Goal: Transaction & Acquisition: Purchase product/service

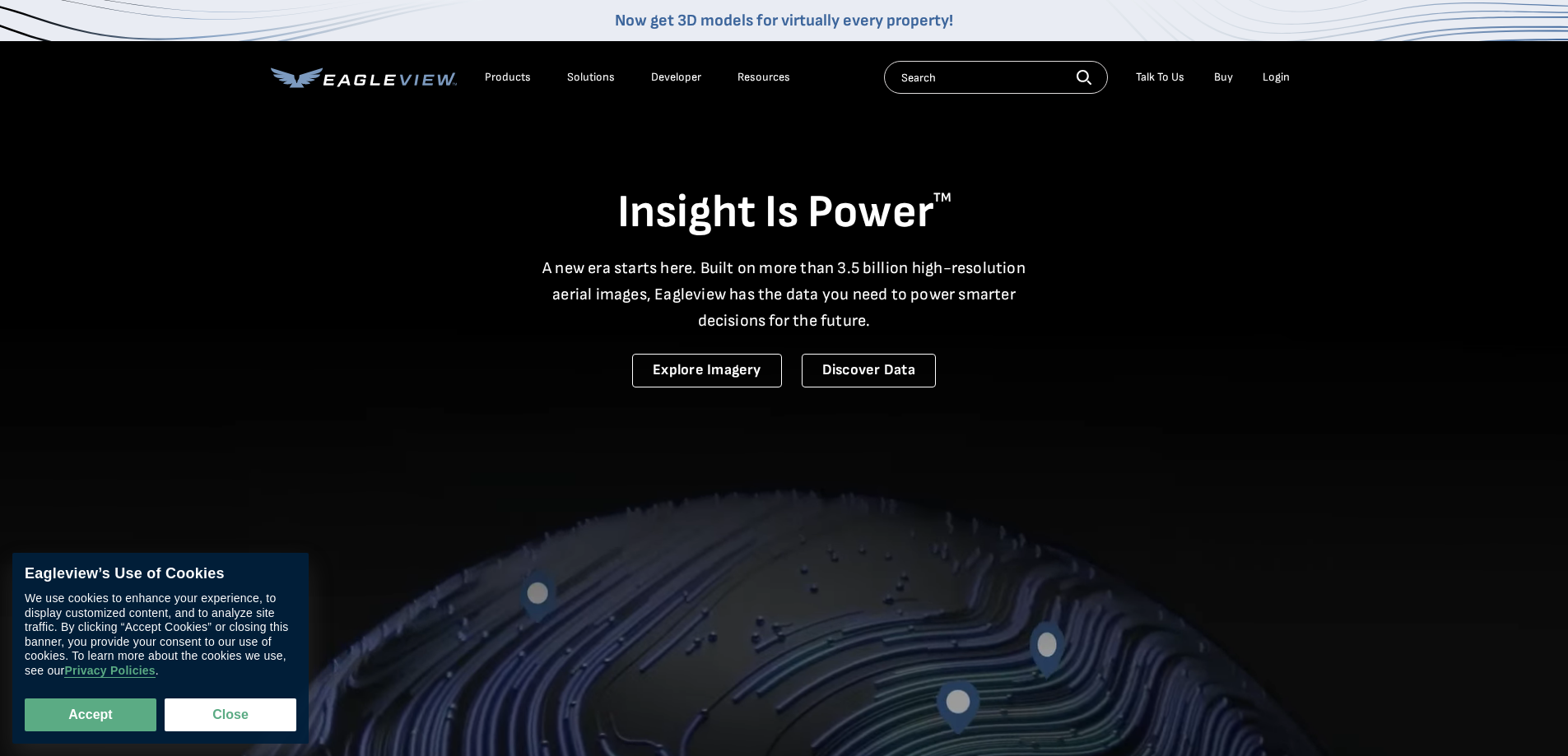
click at [1269, 74] on div "Login" at bounding box center [1276, 77] width 27 height 15
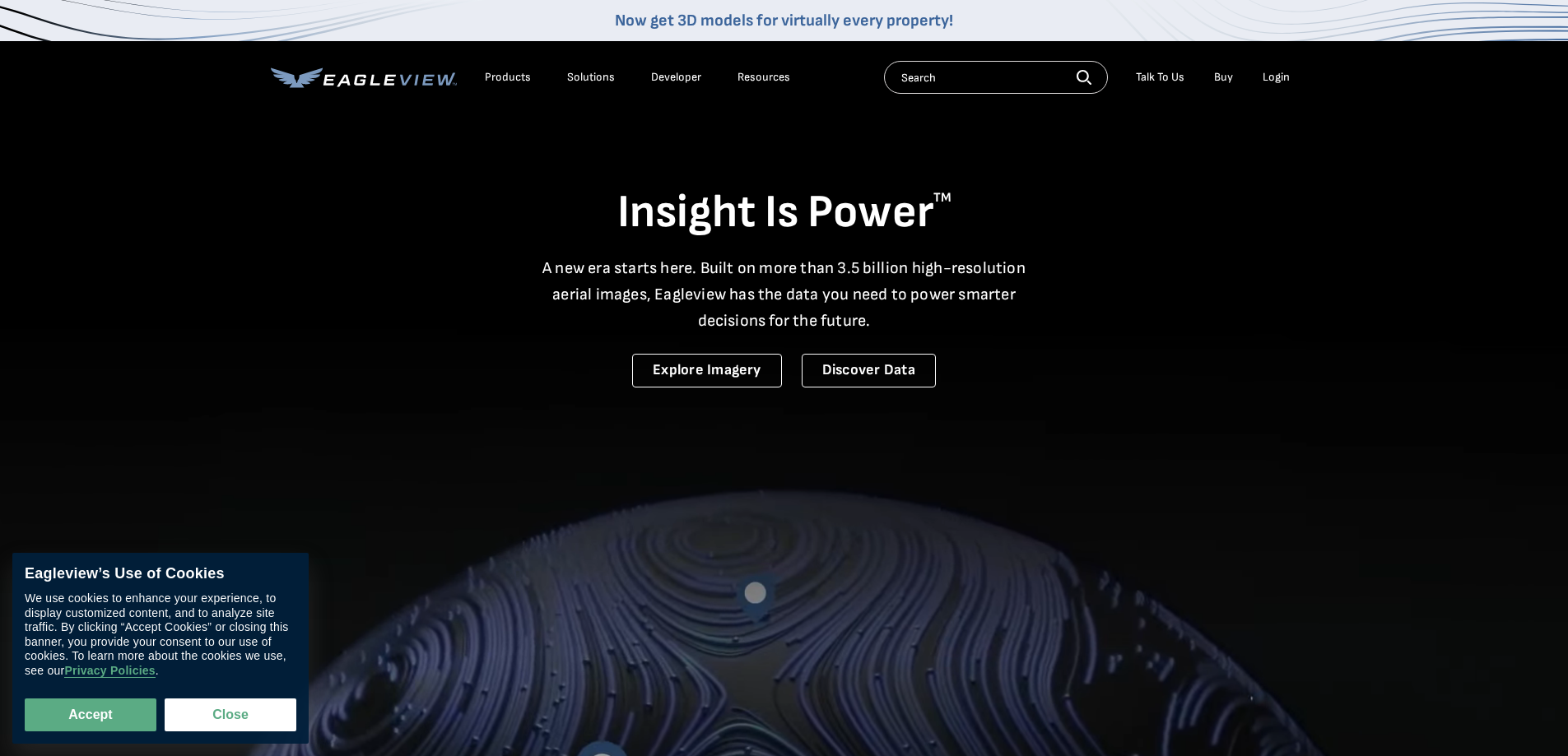
click at [1269, 74] on div "Login" at bounding box center [1276, 77] width 27 height 15
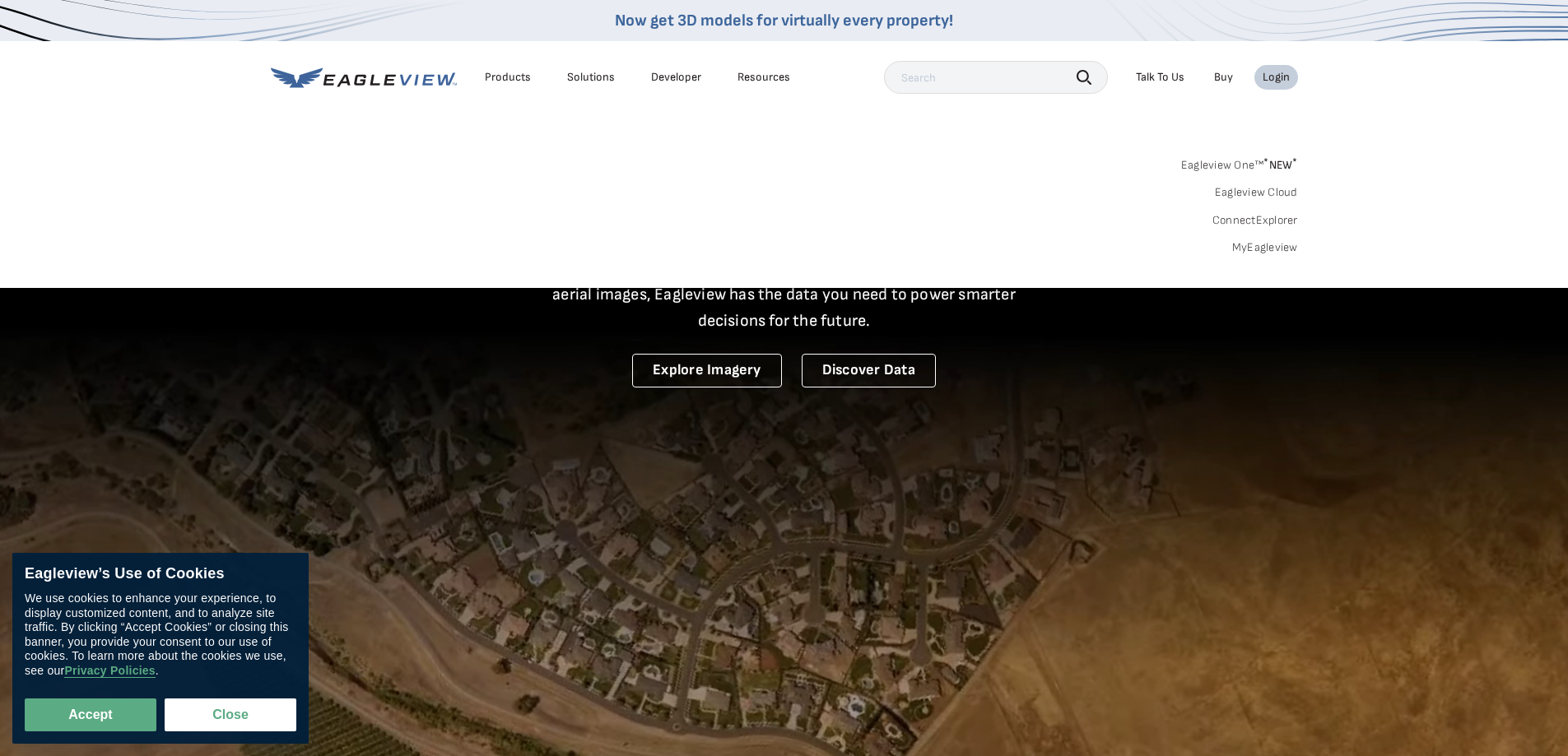
click at [1269, 74] on div "Login" at bounding box center [1276, 77] width 27 height 15
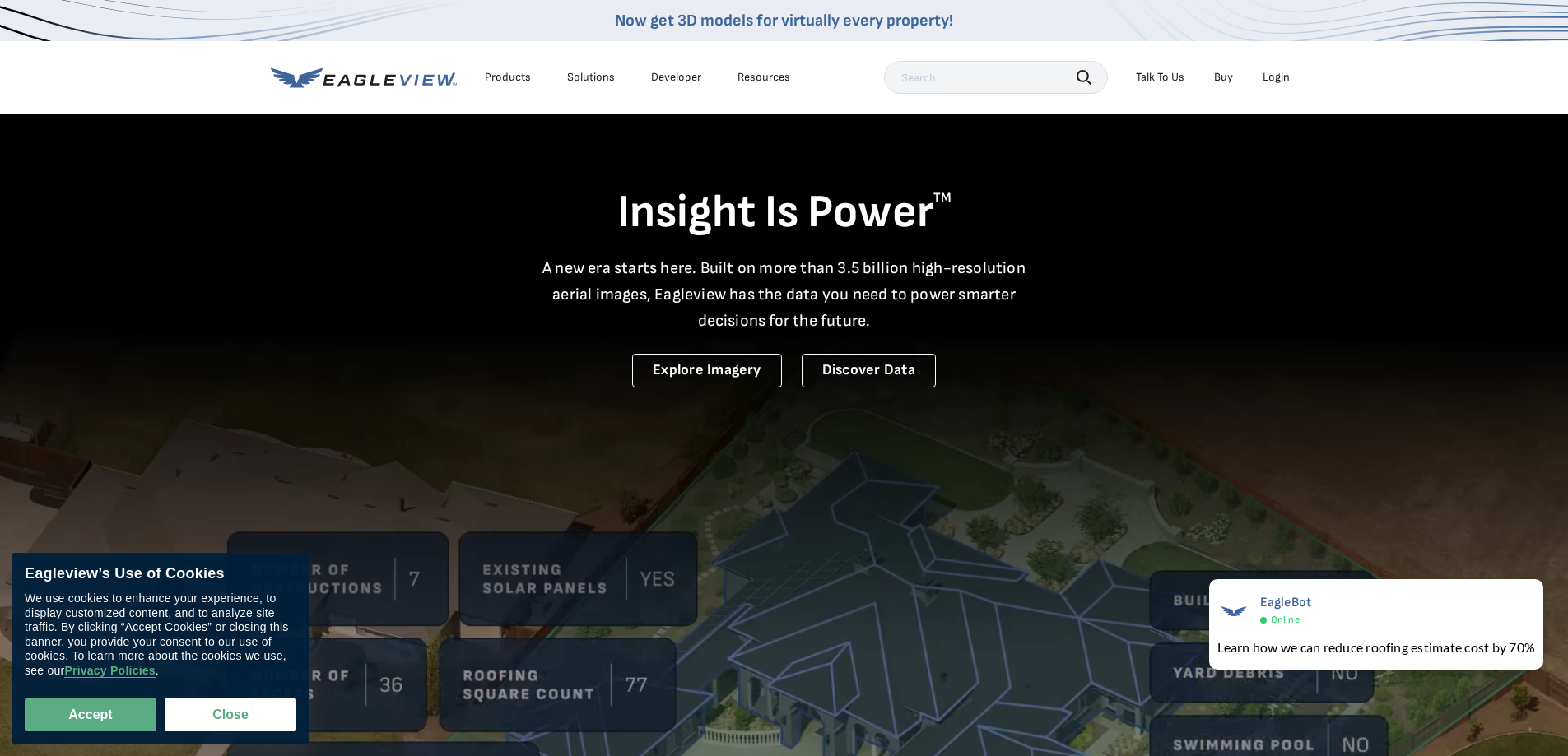
click at [1277, 72] on div "Login" at bounding box center [1276, 77] width 27 height 15
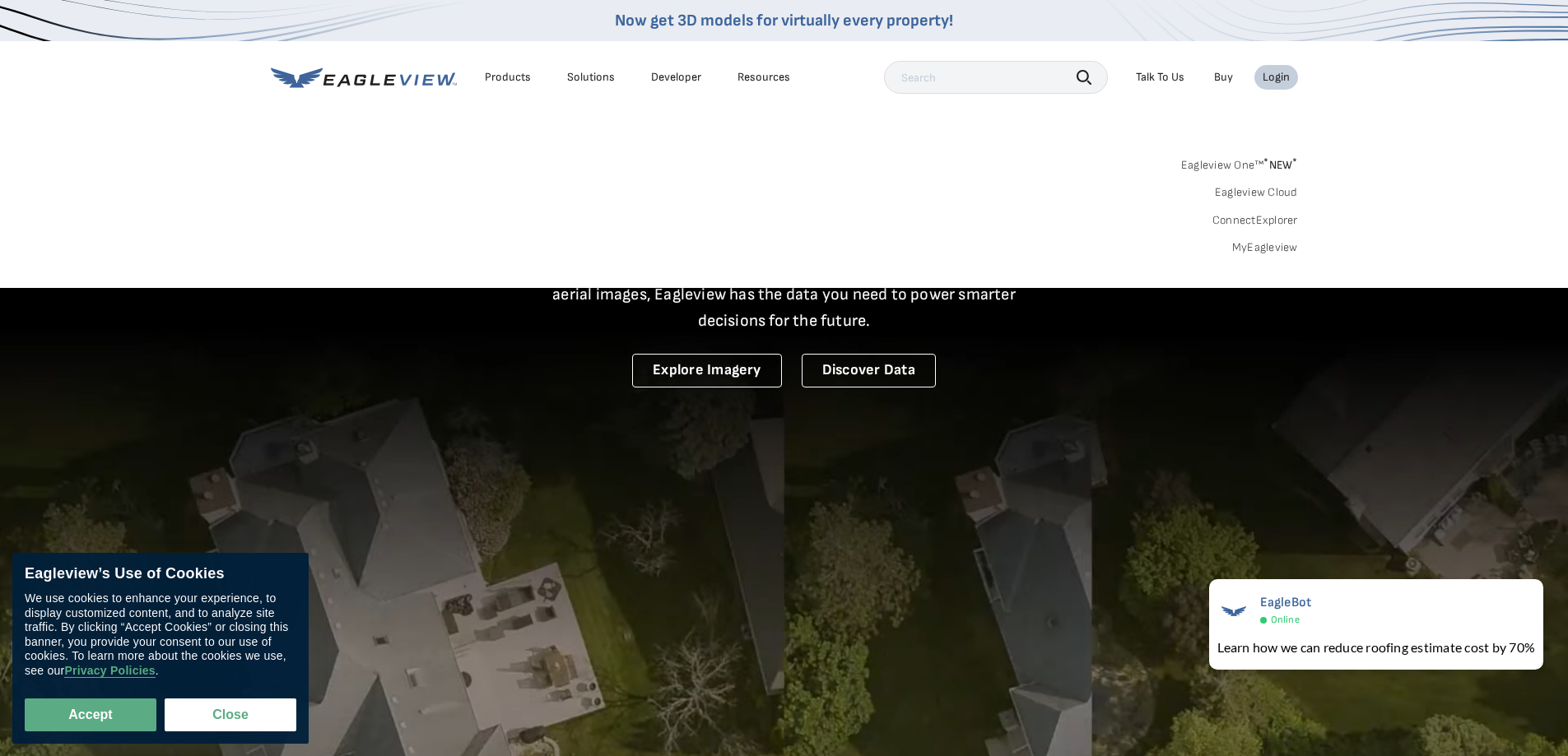
click at [1268, 244] on link "MyEagleview" at bounding box center [1265, 247] width 66 height 15
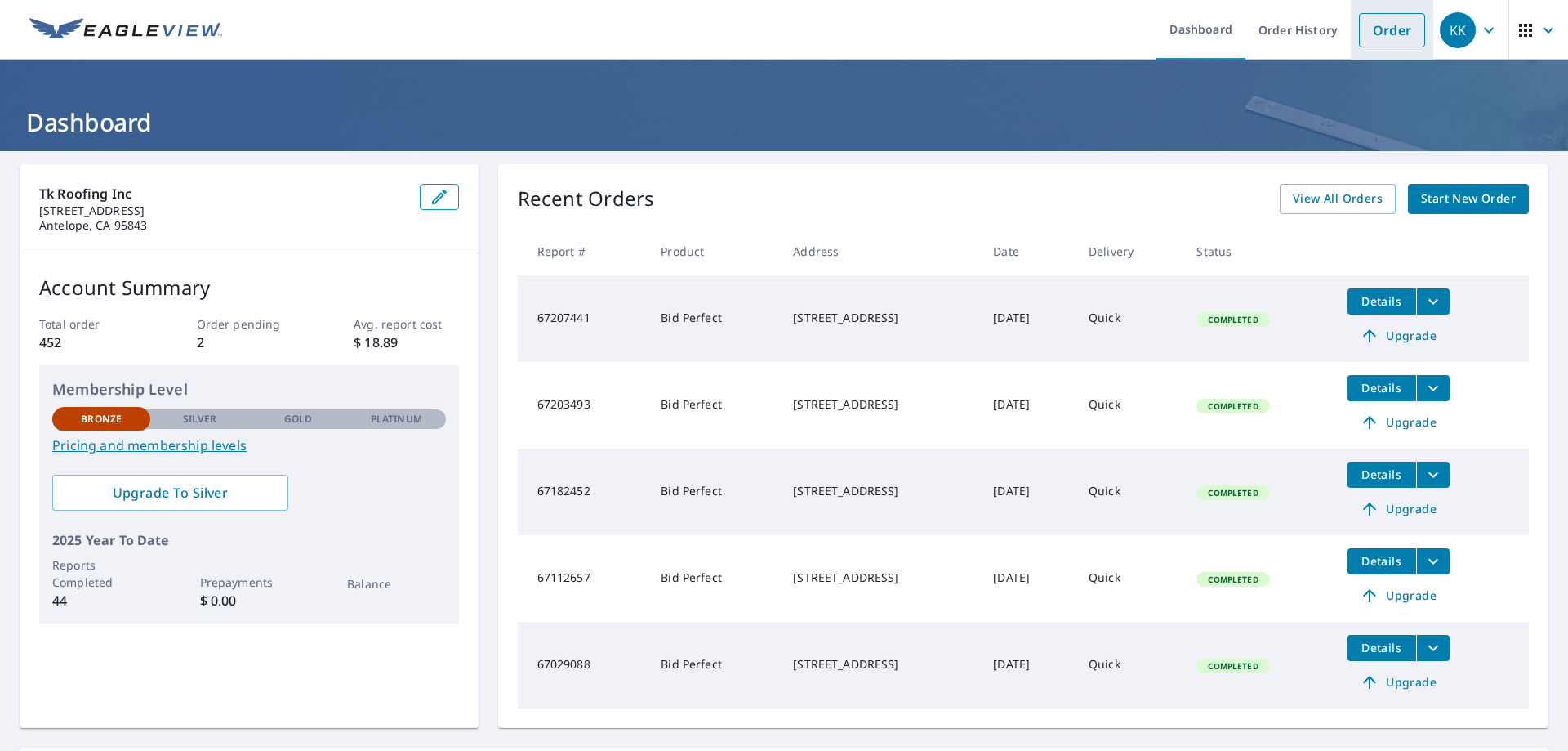
click at [1386, 28] on link "Order" at bounding box center [1391, 30] width 66 height 34
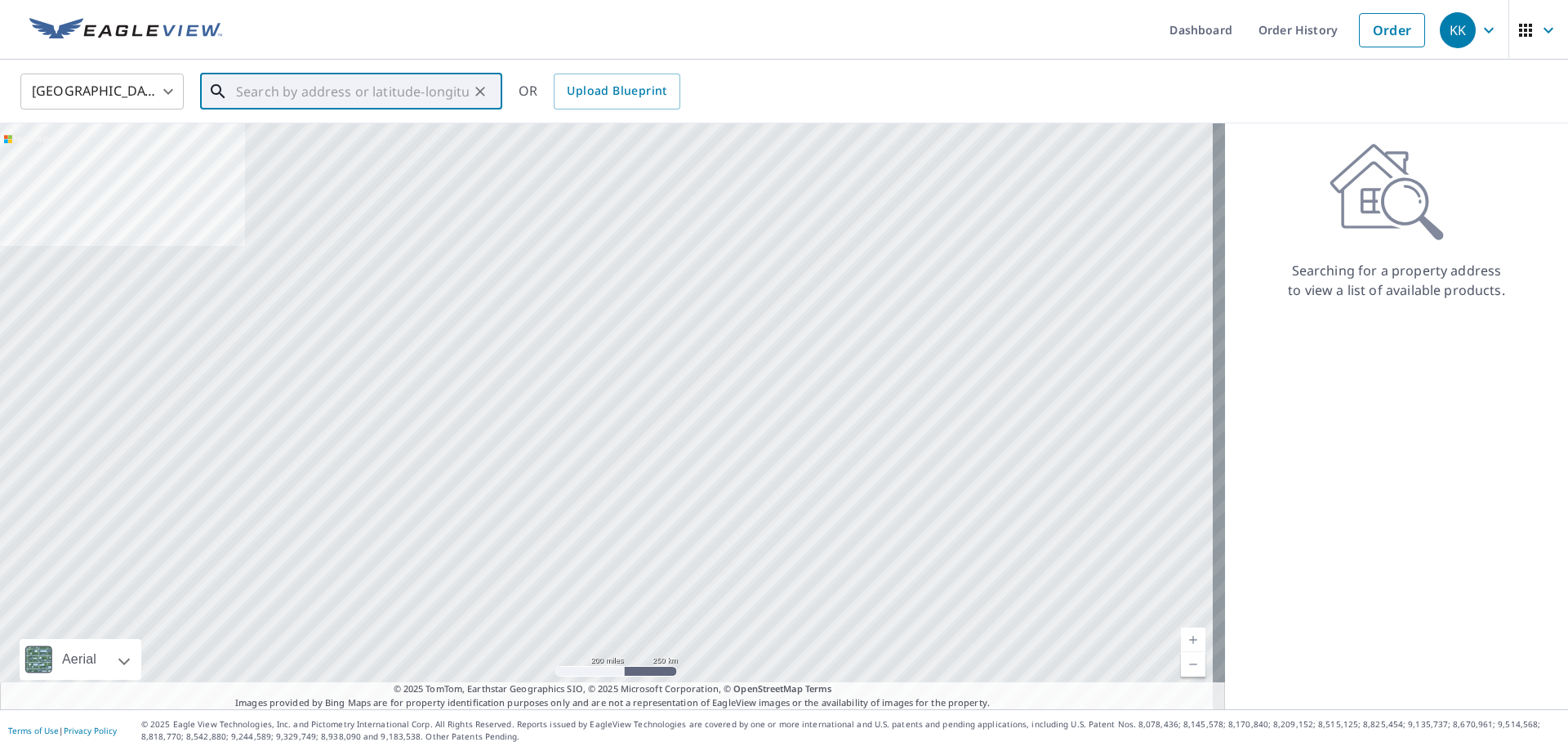
click at [238, 95] on input "text" at bounding box center [352, 91] width 233 height 46
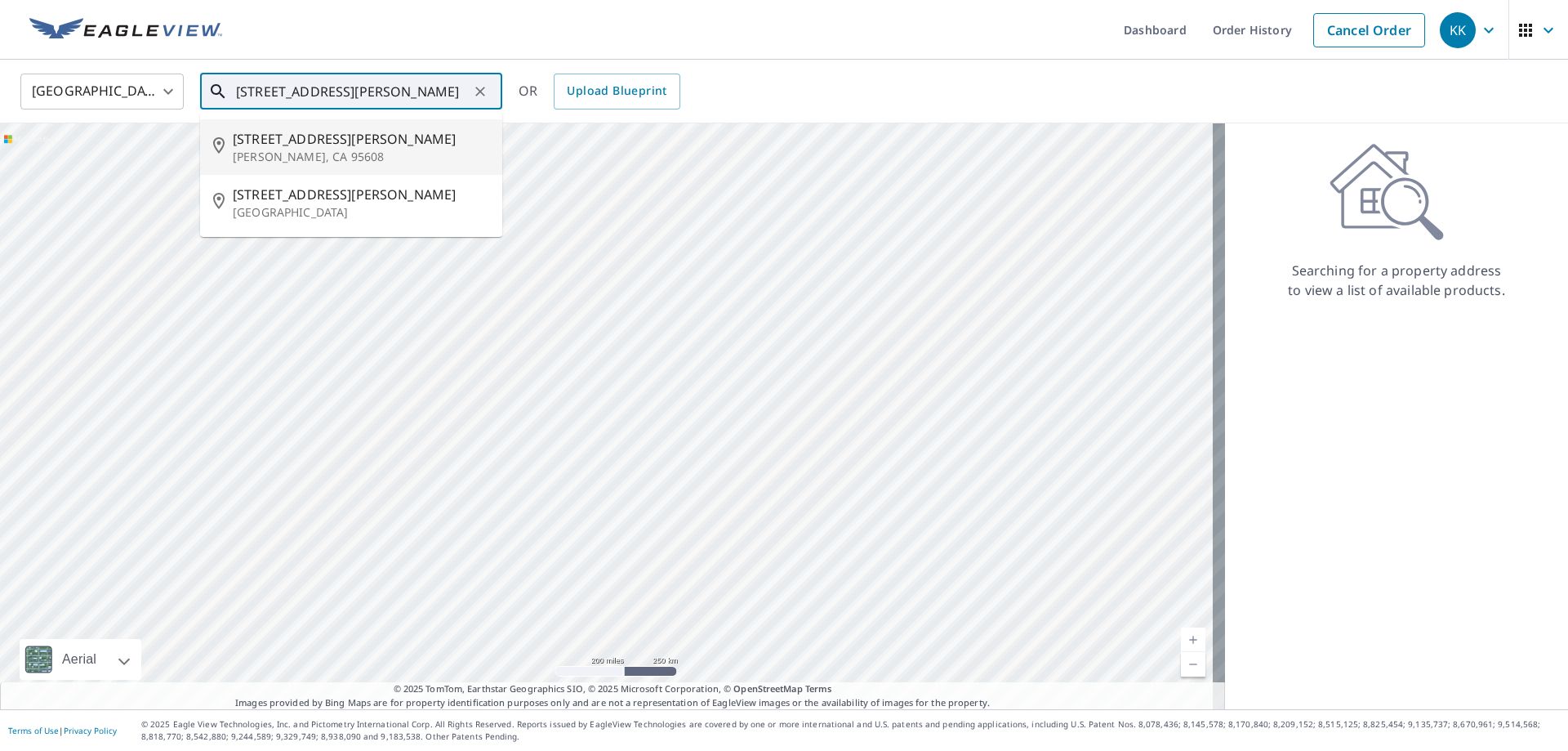
click at [379, 143] on span "4826 Melvin Dr" at bounding box center [361, 138] width 257 height 20
type input "4826 Melvin Dr Carmichael, CA 95608"
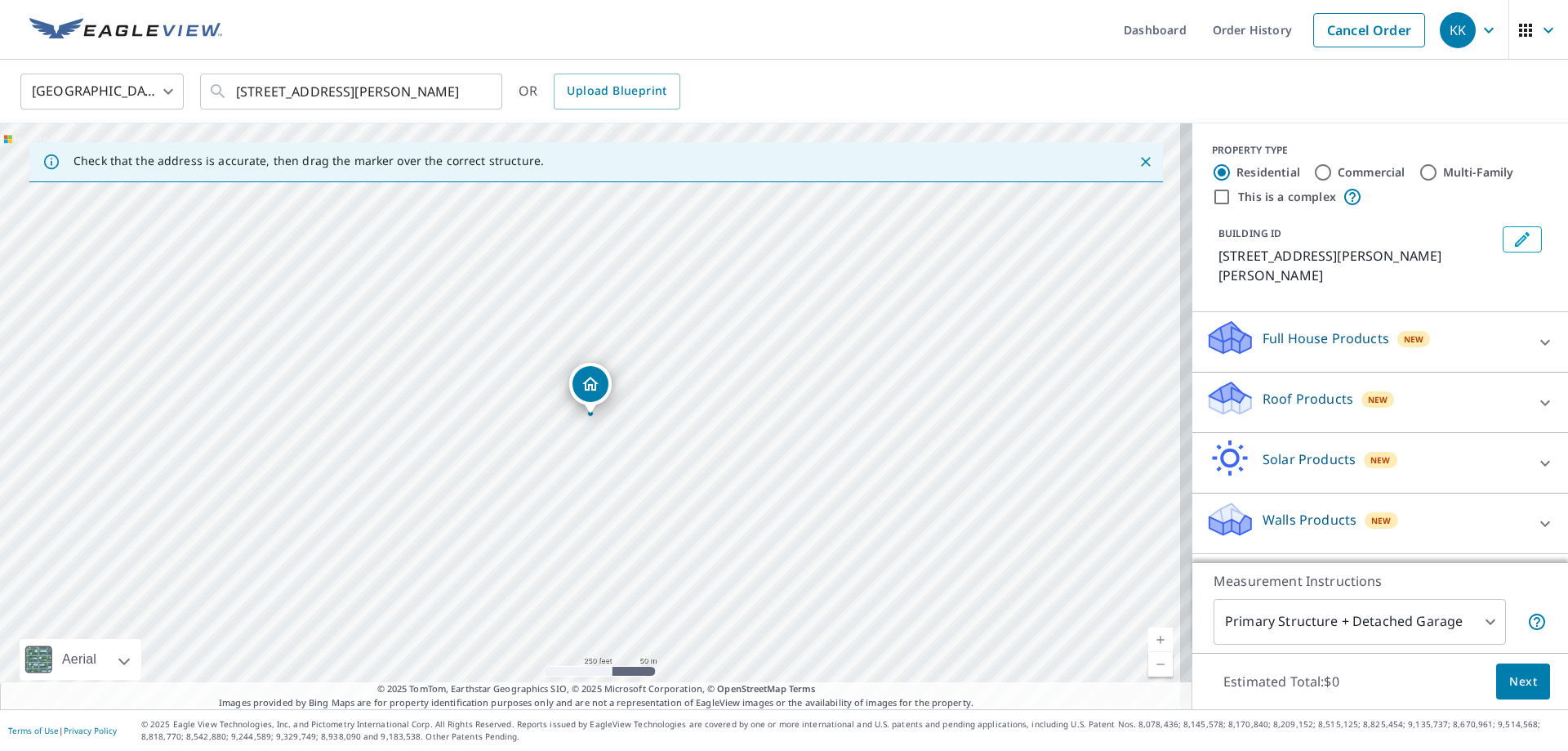
click at [1267, 389] on p "Roof Products" at bounding box center [1308, 399] width 91 height 20
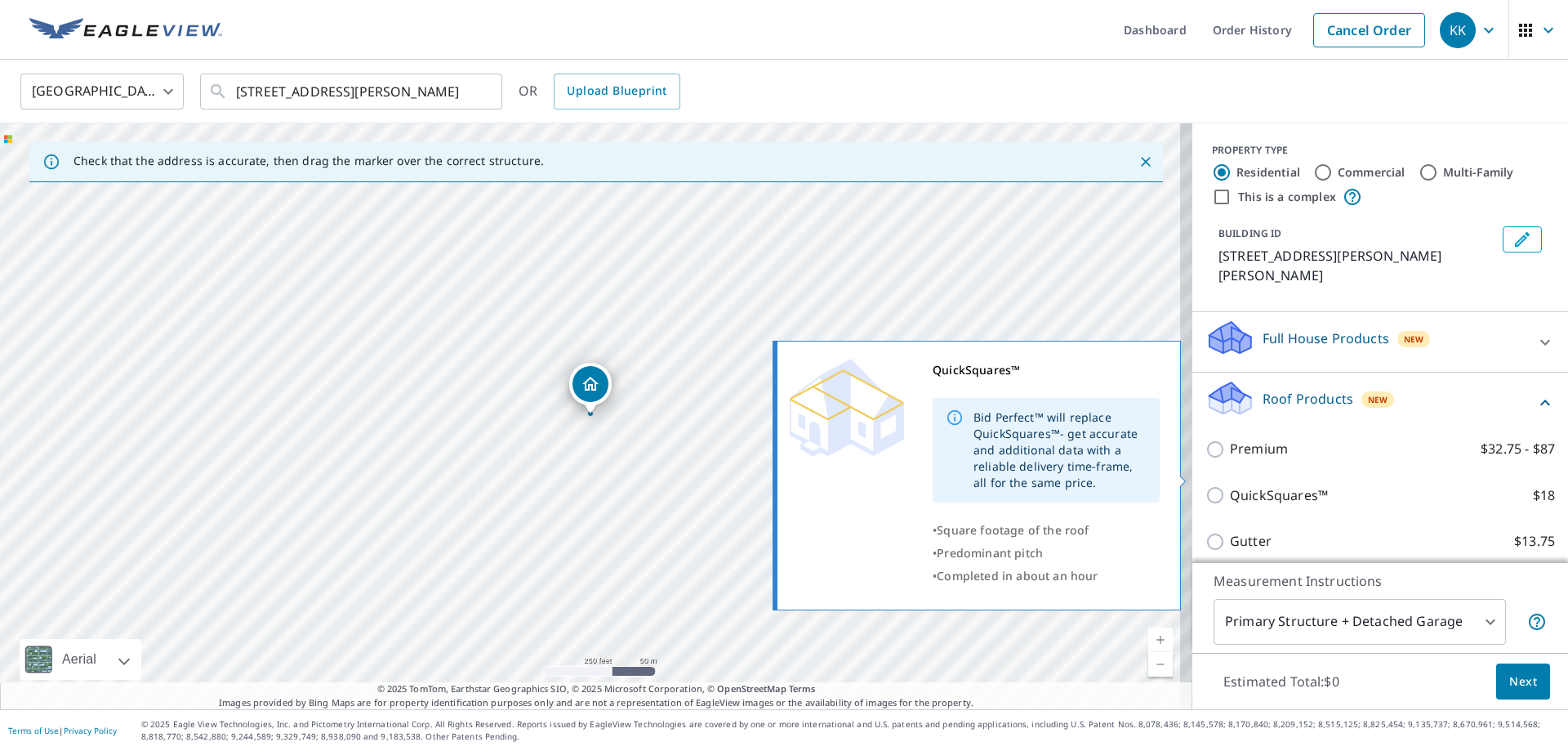
click at [1206, 485] on input "QuickSquares™ $18" at bounding box center [1218, 495] width 25 height 20
checkbox input "true"
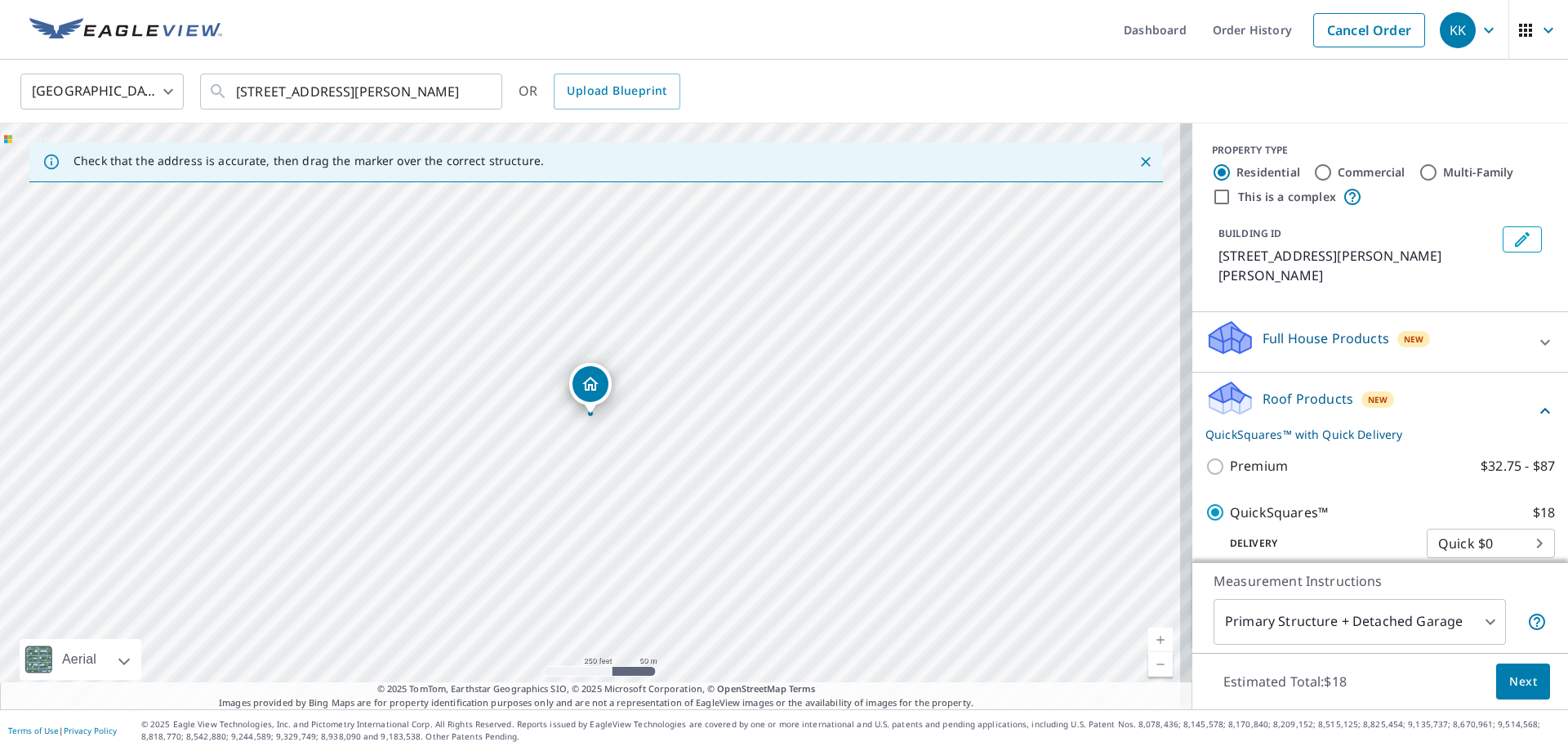
click at [1509, 678] on span "Next" at bounding box center [1522, 682] width 27 height 21
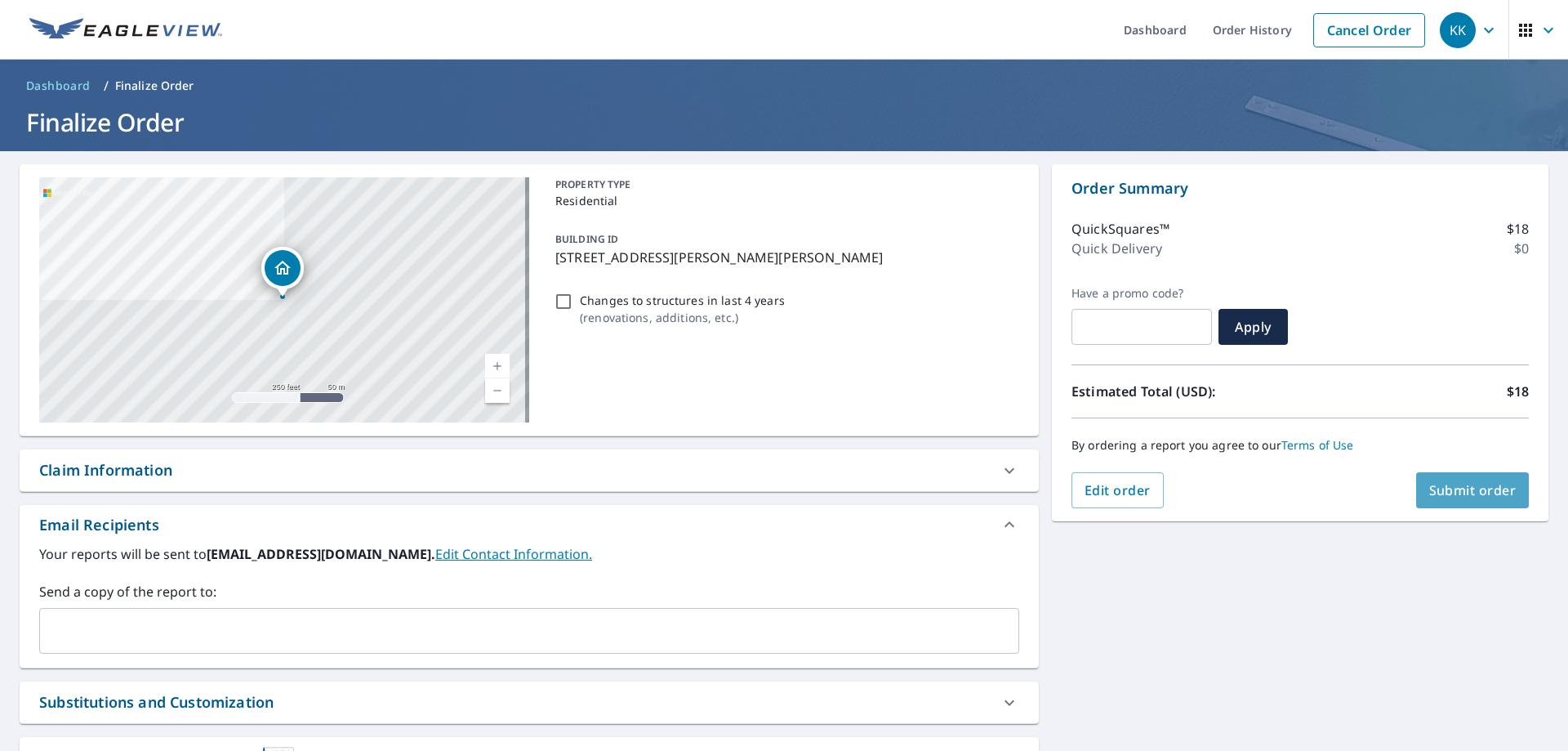
click at [1458, 488] on span "Submit order" at bounding box center [1473, 490] width 88 height 18
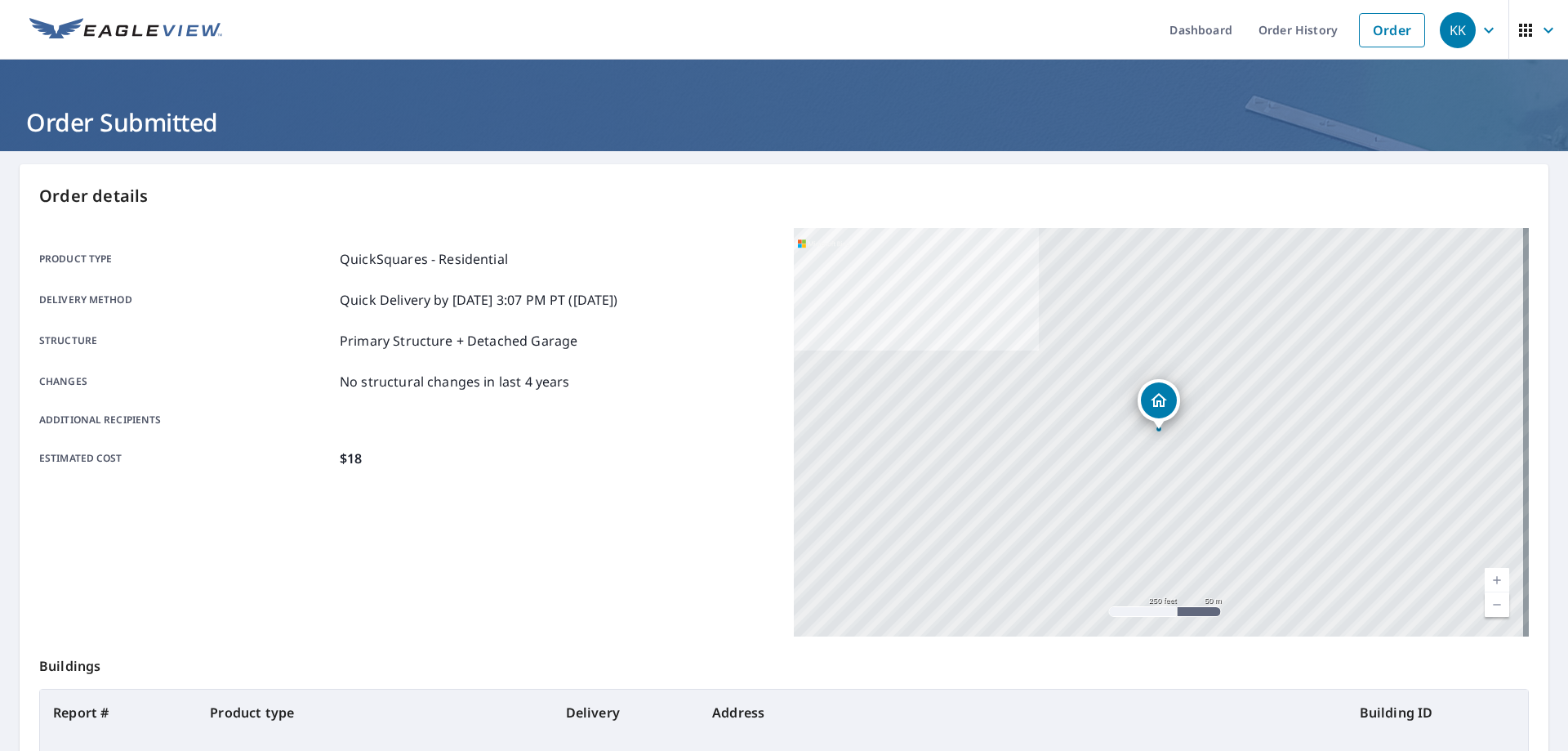
click at [337, 99] on header "Order Submitted" at bounding box center [784, 105] width 1568 height 92
